Goal: Task Accomplishment & Management: Manage account settings

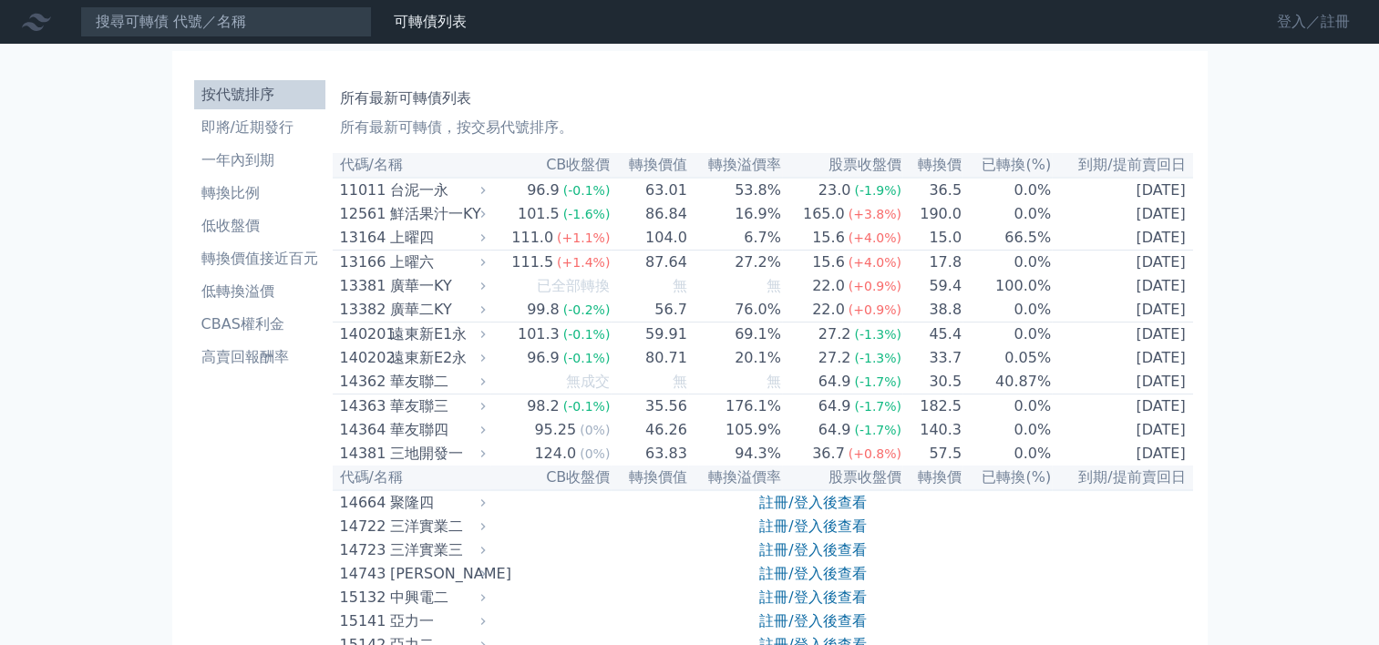
click at [1298, 29] on link "登入／註冊" at bounding box center [1313, 21] width 102 height 29
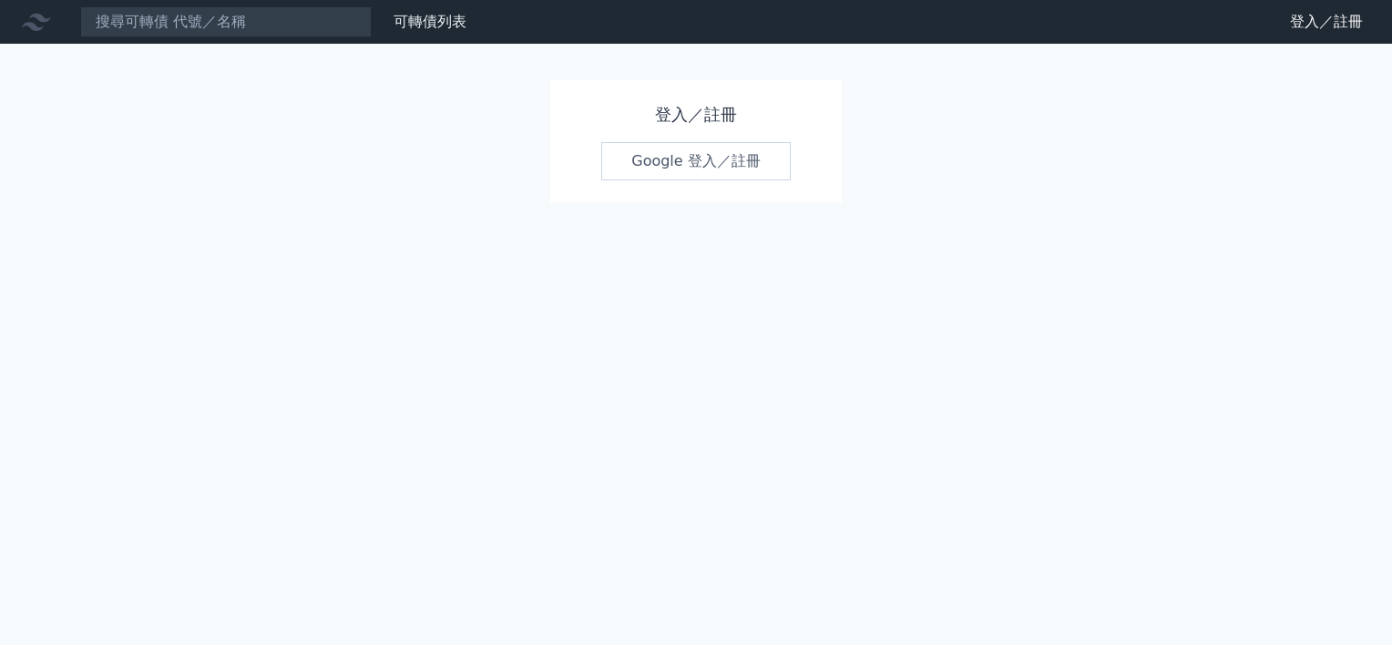
click at [663, 169] on link "Google 登入／註冊" at bounding box center [696, 161] width 190 height 38
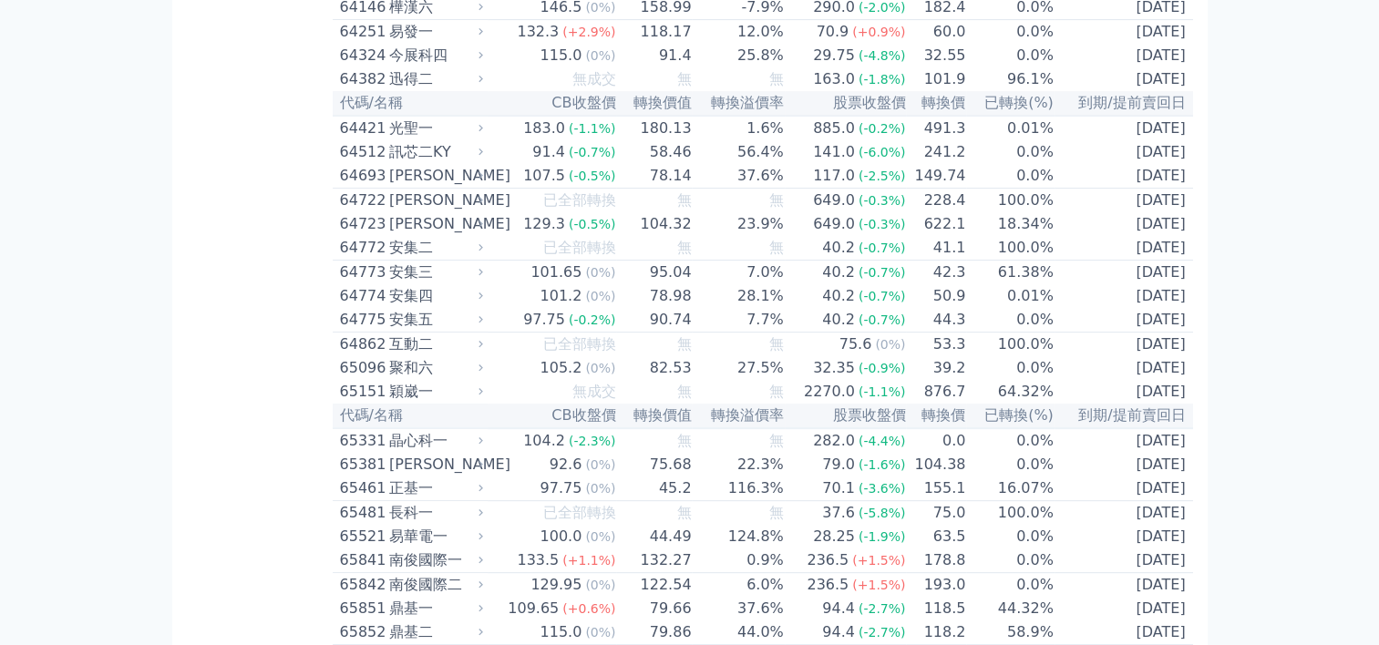
scroll to position [7655, 0]
